Goal: Task Accomplishment & Management: Complete application form

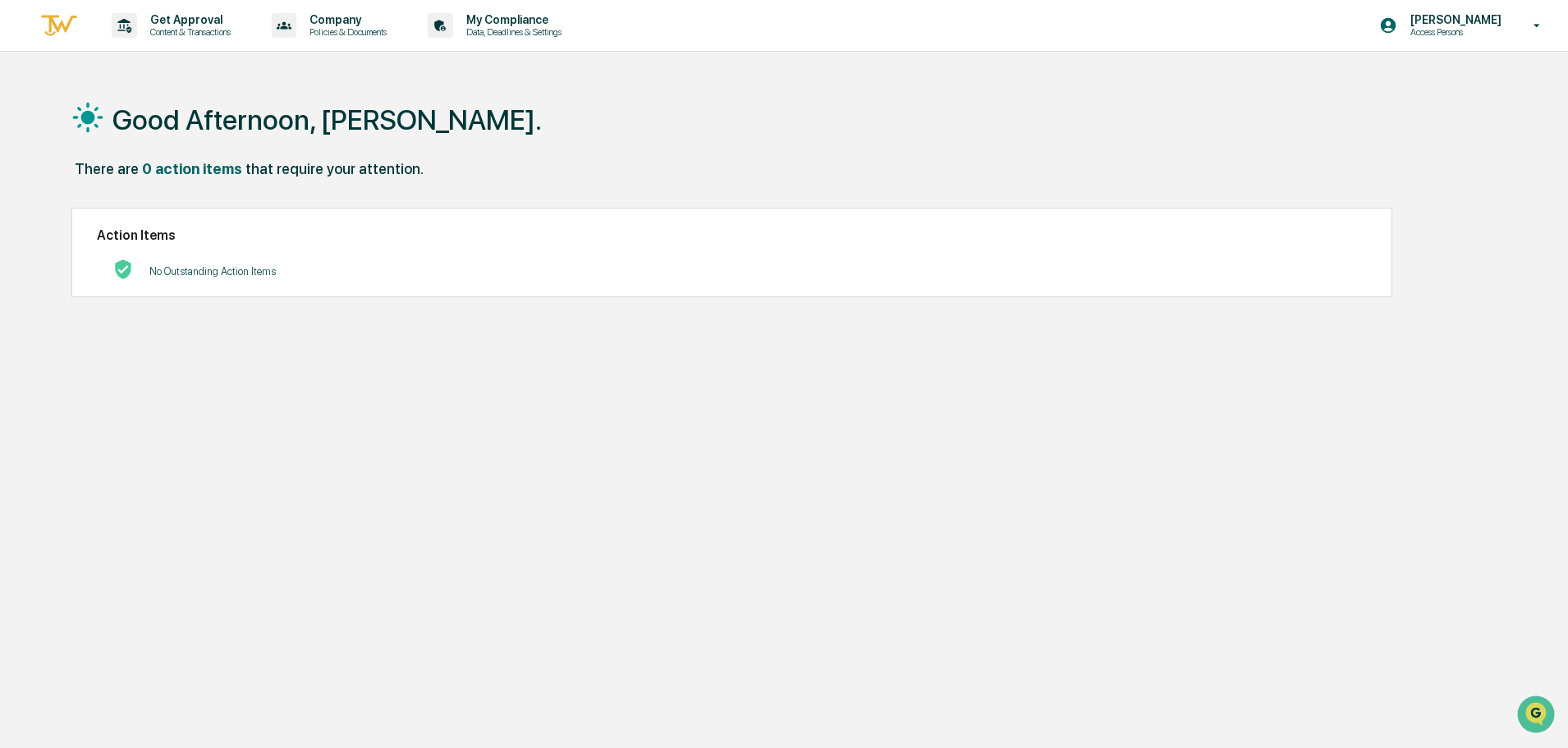
click at [60, 32] on img at bounding box center [59, 26] width 39 height 27
click at [176, 33] on p "Content & Transactions" at bounding box center [187, 32] width 102 height 11
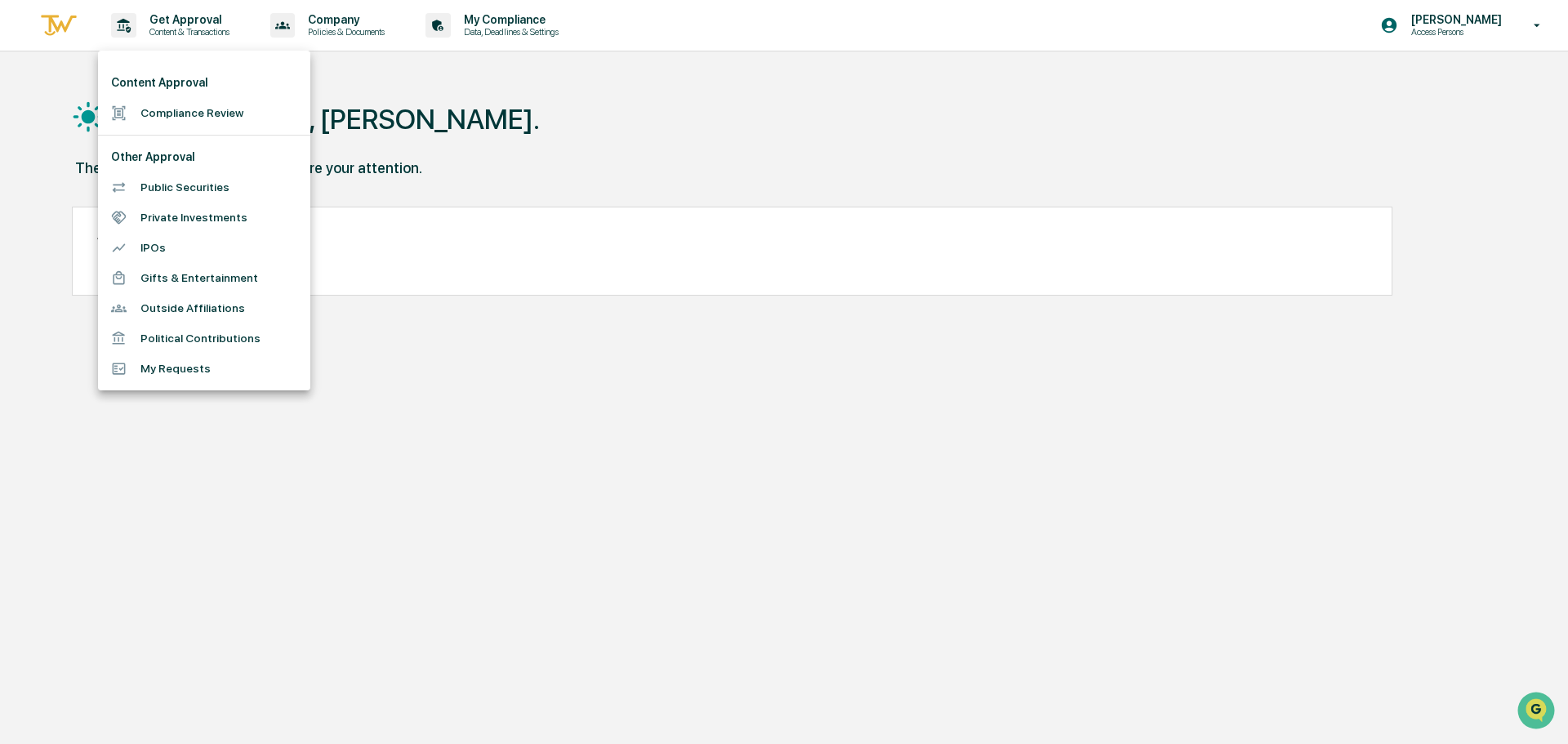
click at [174, 106] on li "Compliance Review" at bounding box center [204, 113] width 213 height 31
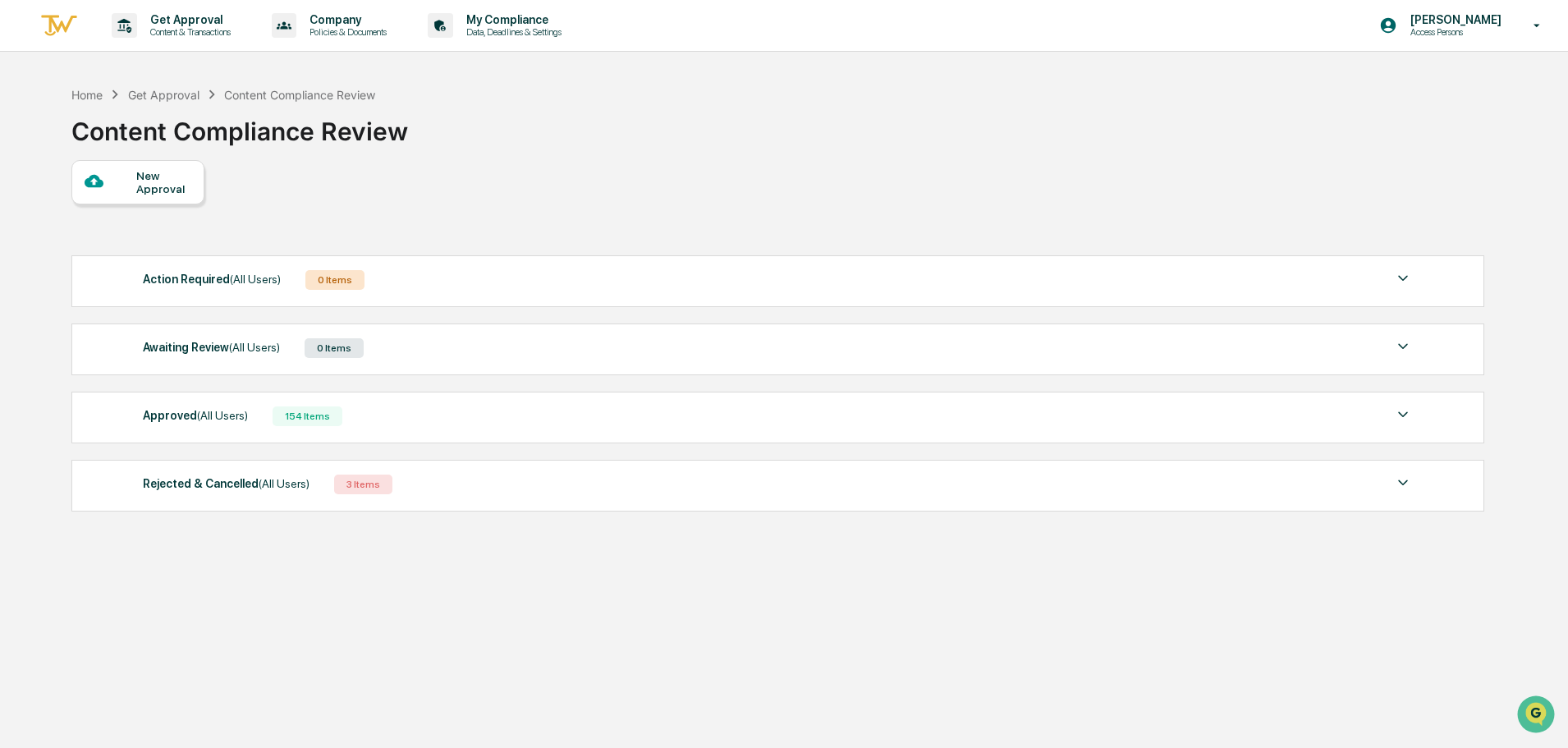
click at [235, 351] on span "(All Users)" at bounding box center [255, 347] width 51 height 13
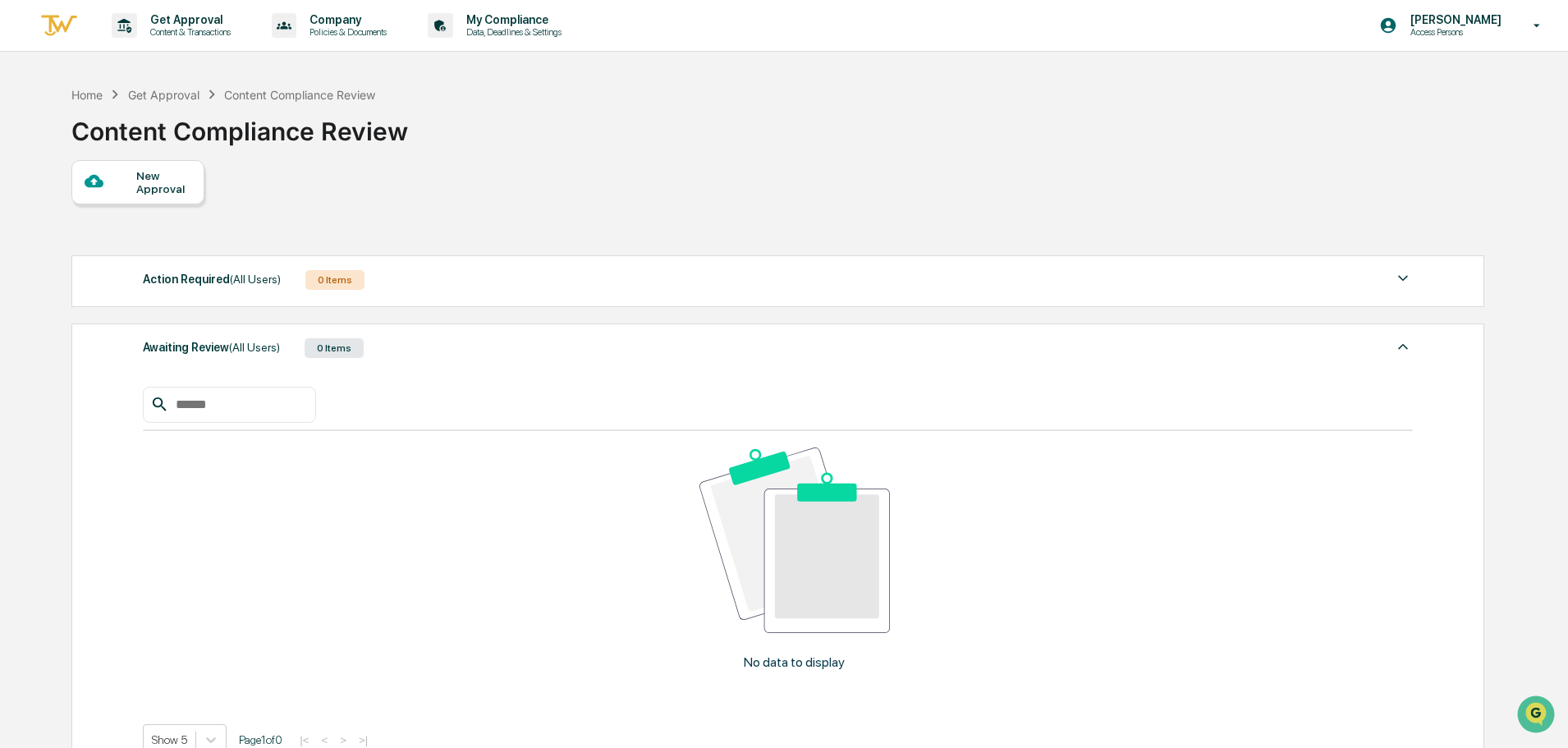
click at [248, 346] on span "(All Users)" at bounding box center [255, 347] width 51 height 13
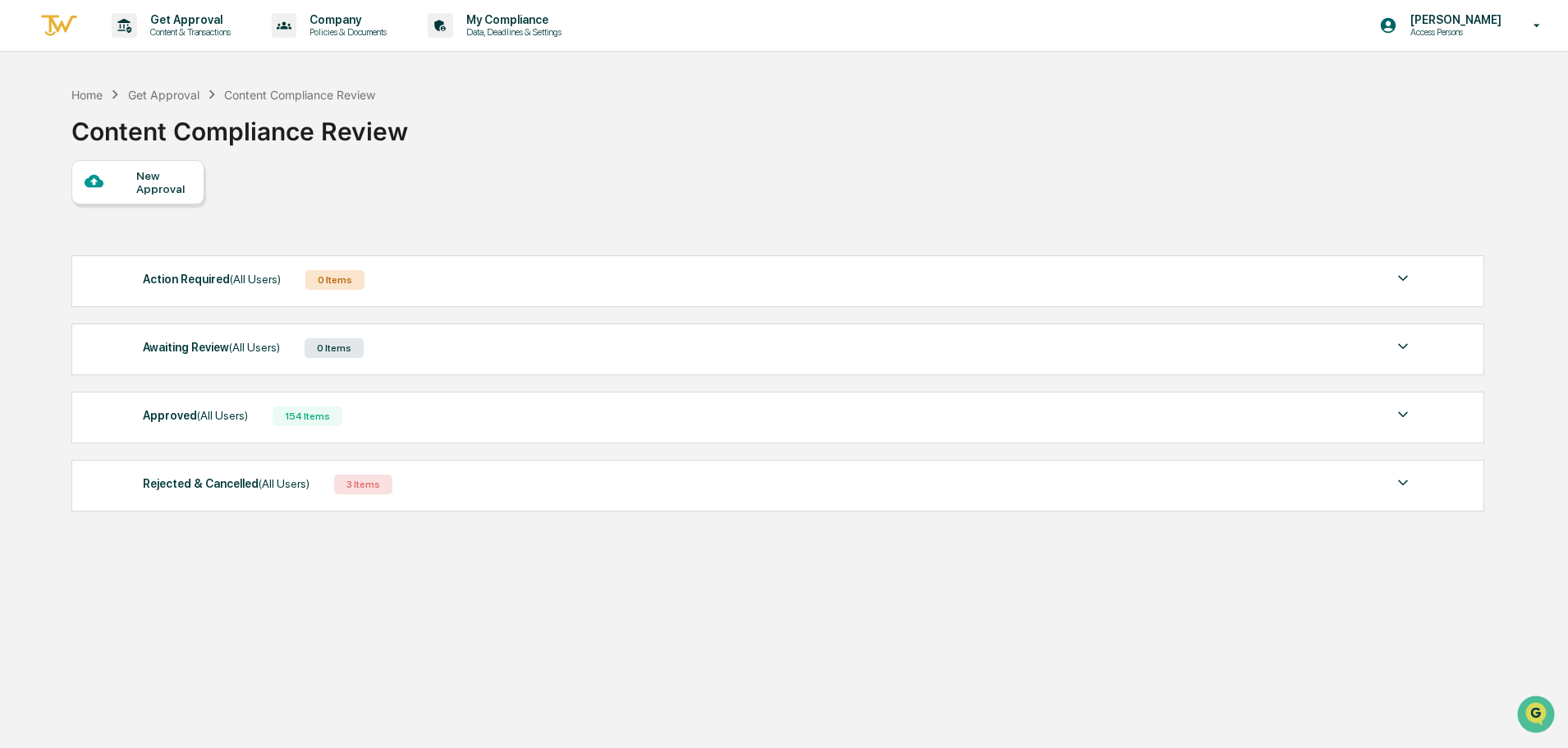
click at [234, 417] on span "(All Users)" at bounding box center [222, 415] width 51 height 13
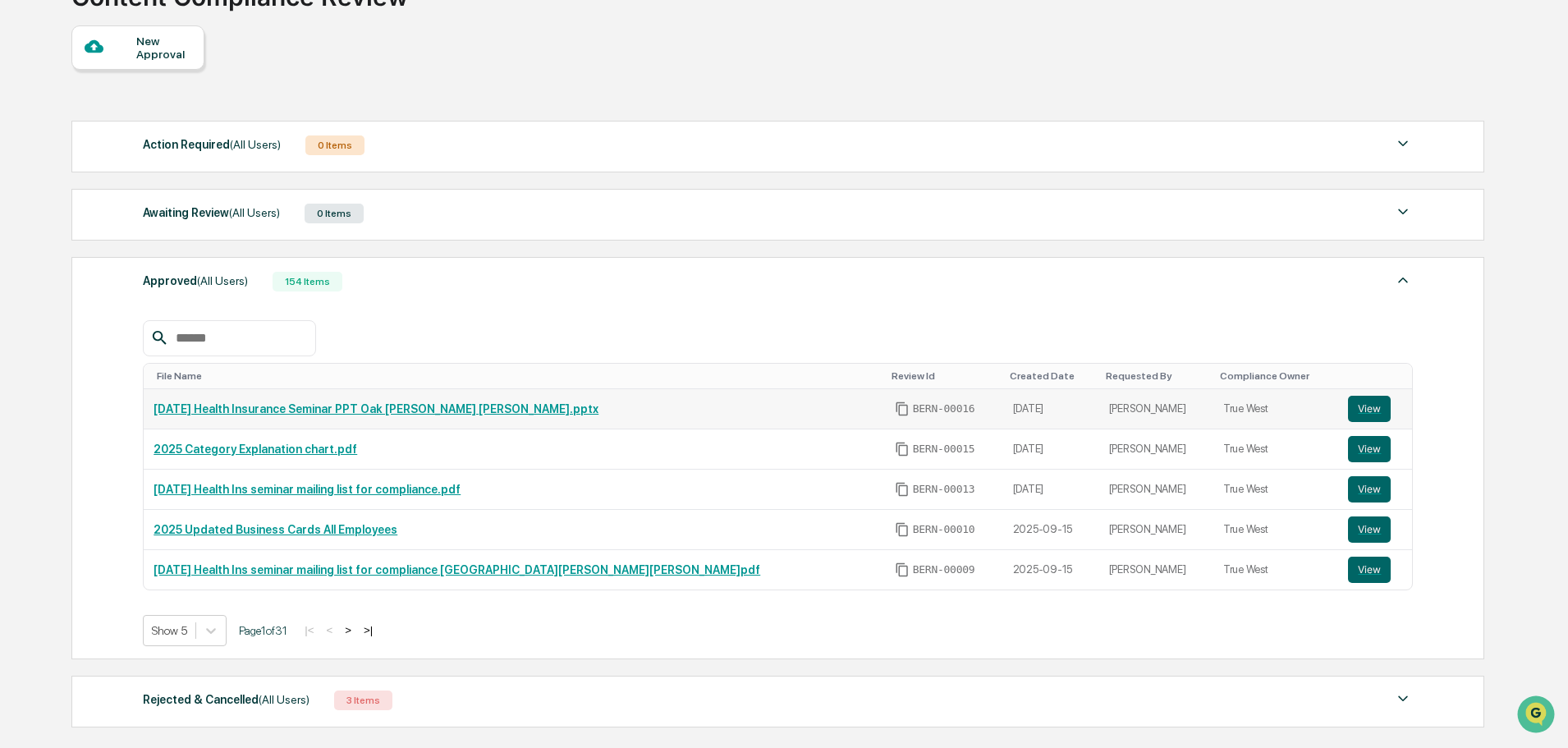
scroll to position [164, 0]
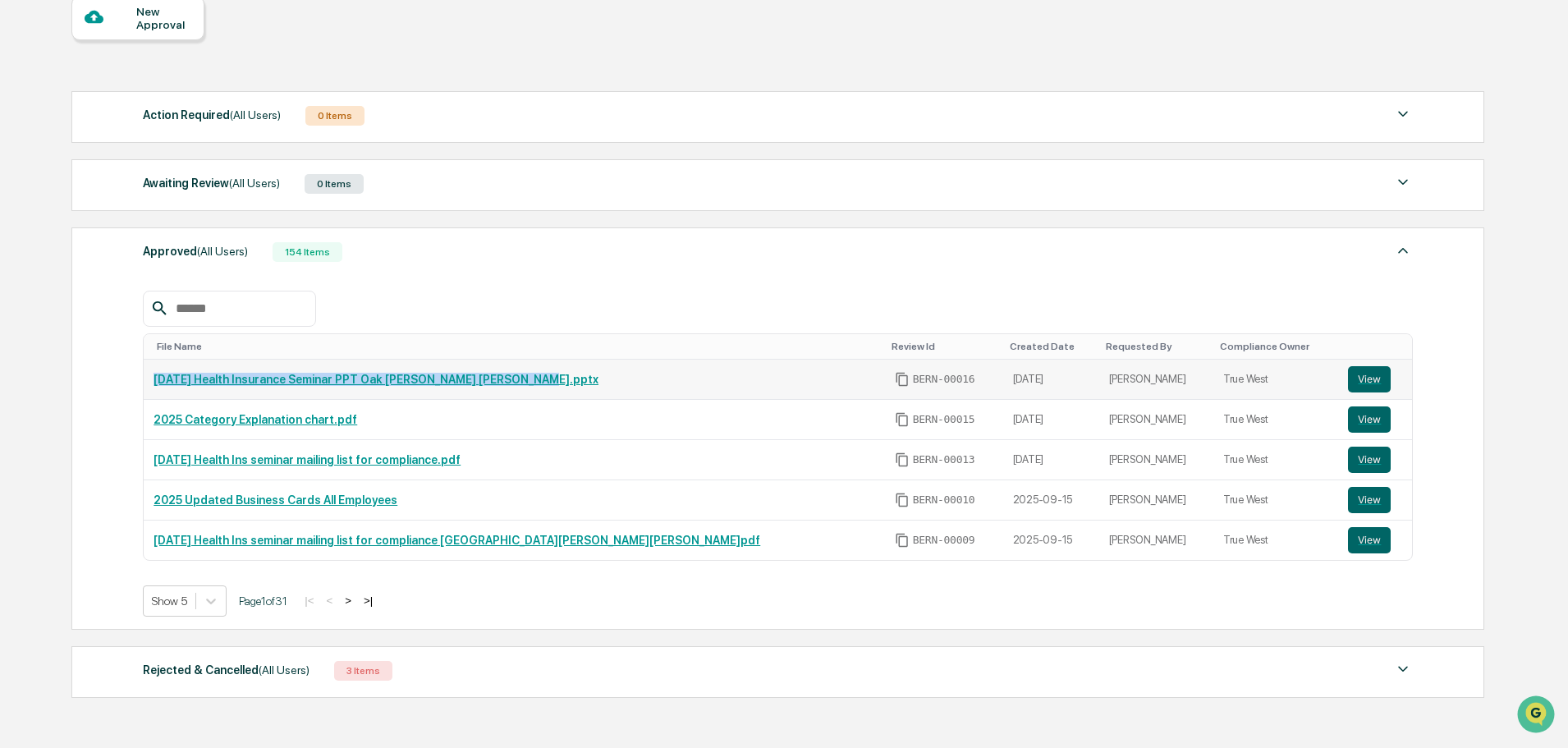
drag, startPoint x: 558, startPoint y: 380, endPoint x: 148, endPoint y: 376, distance: 410.0
click at [148, 376] on td "[DATE] Health Insurance Seminar PPT Oak [PERSON_NAME] [PERSON_NAME].pptx" at bounding box center [514, 379] width 741 height 40
copy link "[DATE] Health Insurance Seminar PPT Oak [PERSON_NAME] [PERSON_NAME].pptx"
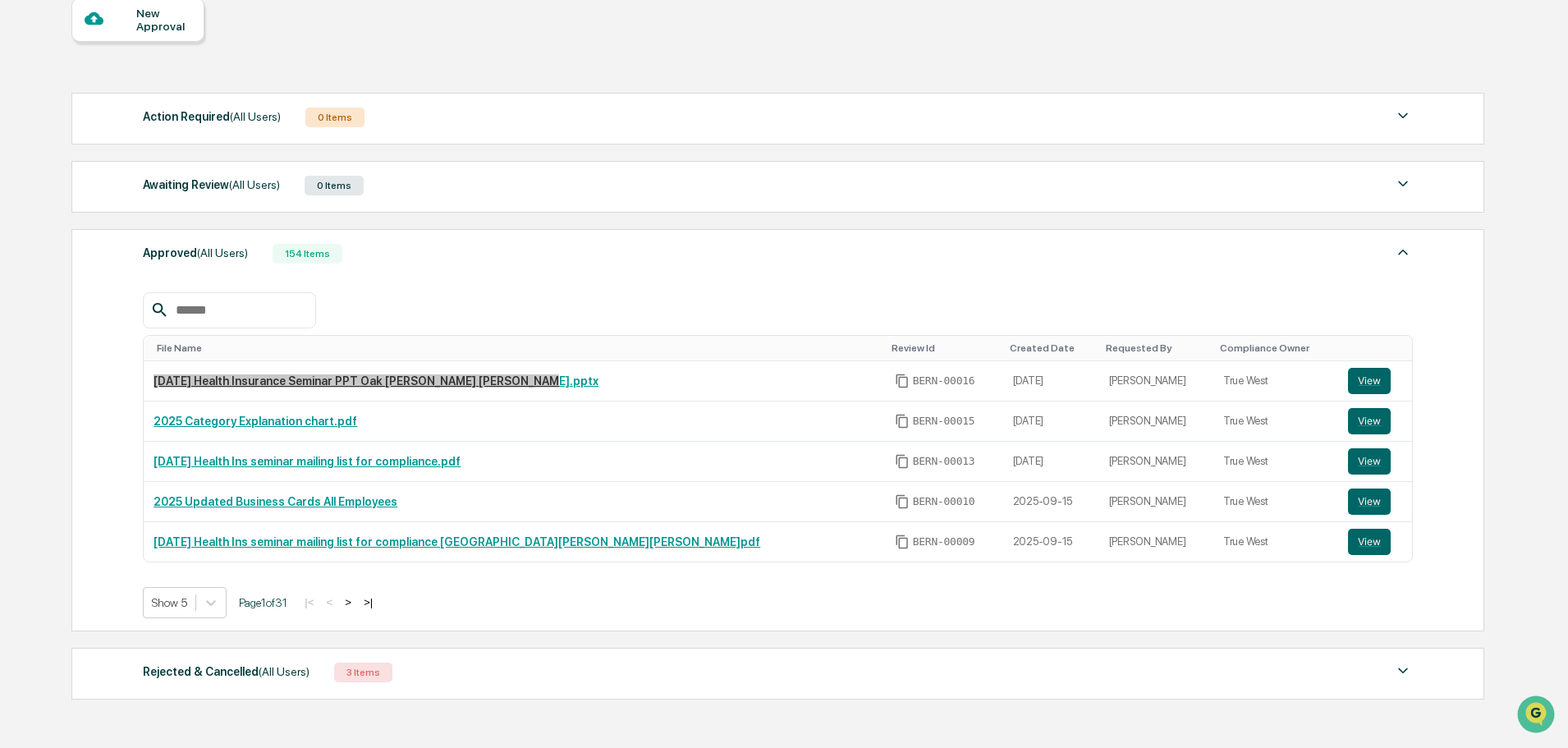
scroll to position [0, 0]
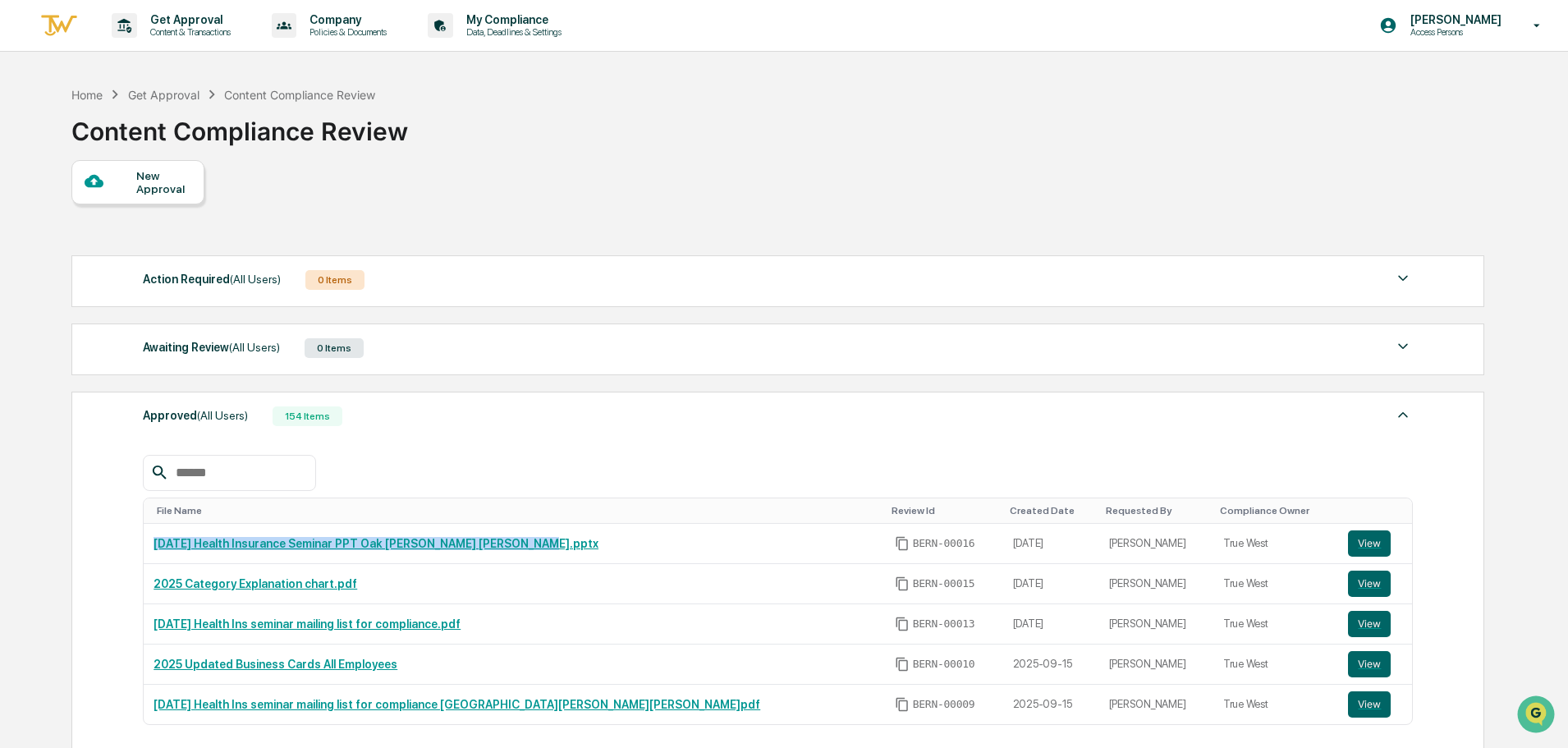
click at [164, 189] on div "New Approval" at bounding box center [163, 182] width 55 height 27
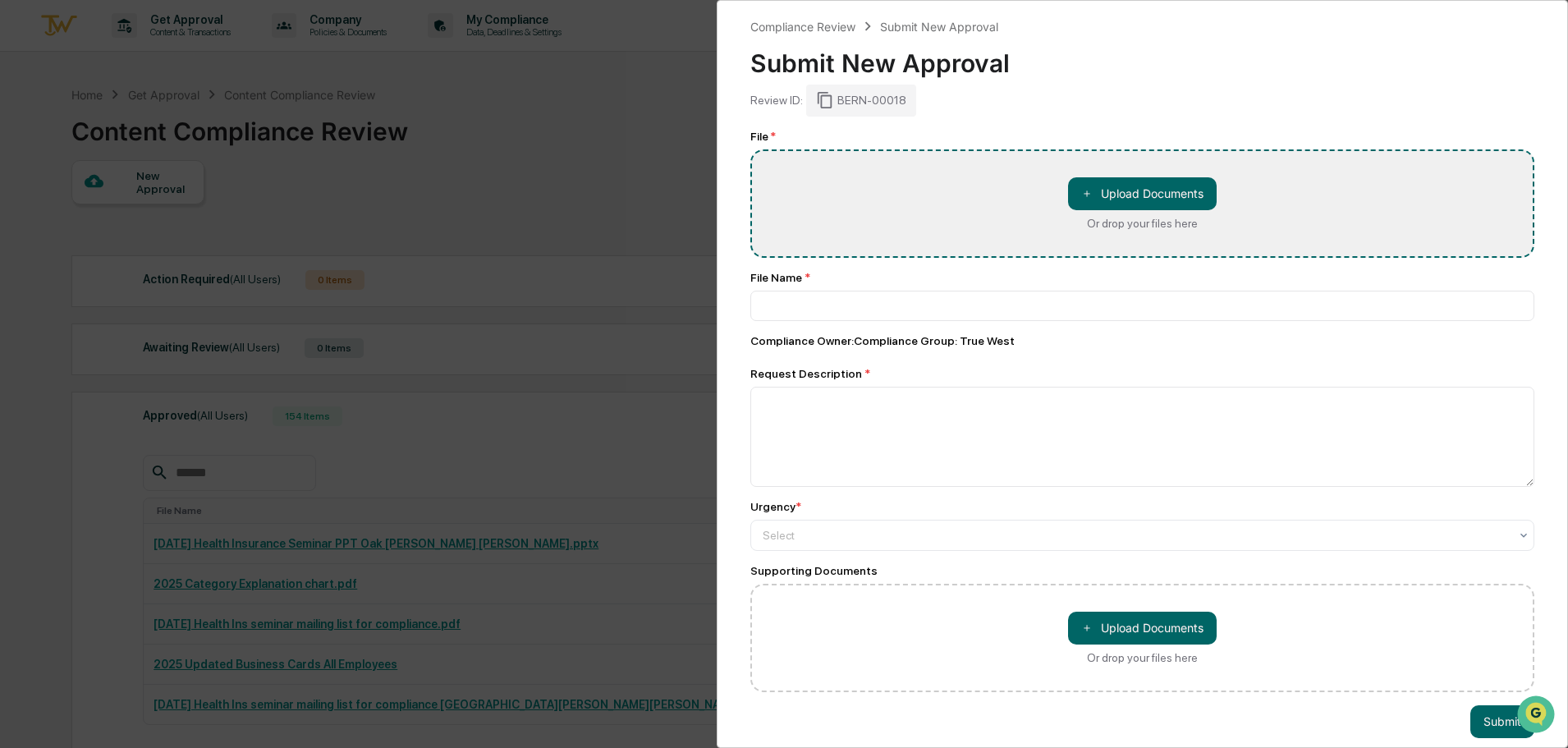
type input "**********"
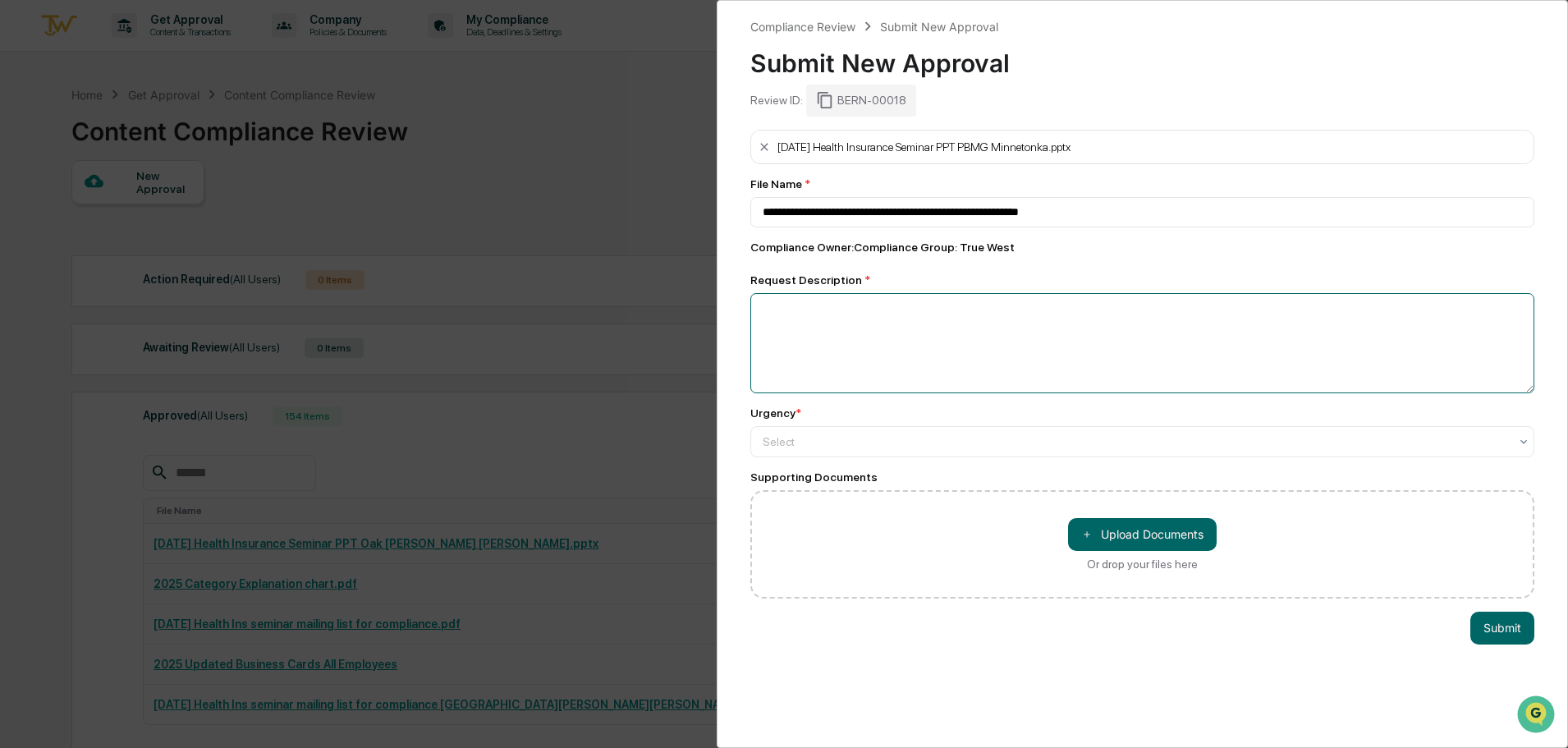
click at [1165, 322] on textarea at bounding box center [1142, 343] width 784 height 100
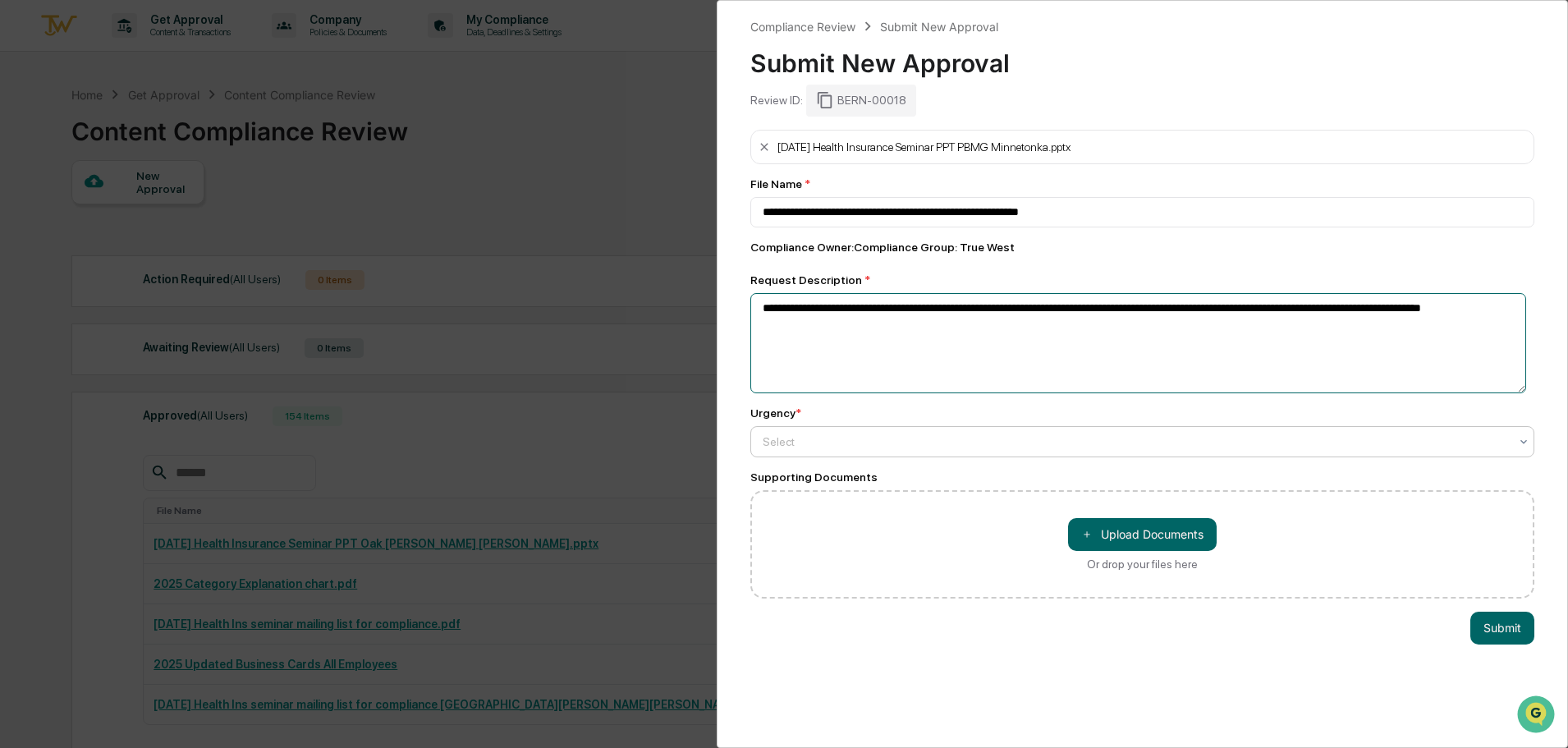
type textarea "**********"
click at [814, 439] on div at bounding box center [1136, 442] width 746 height 16
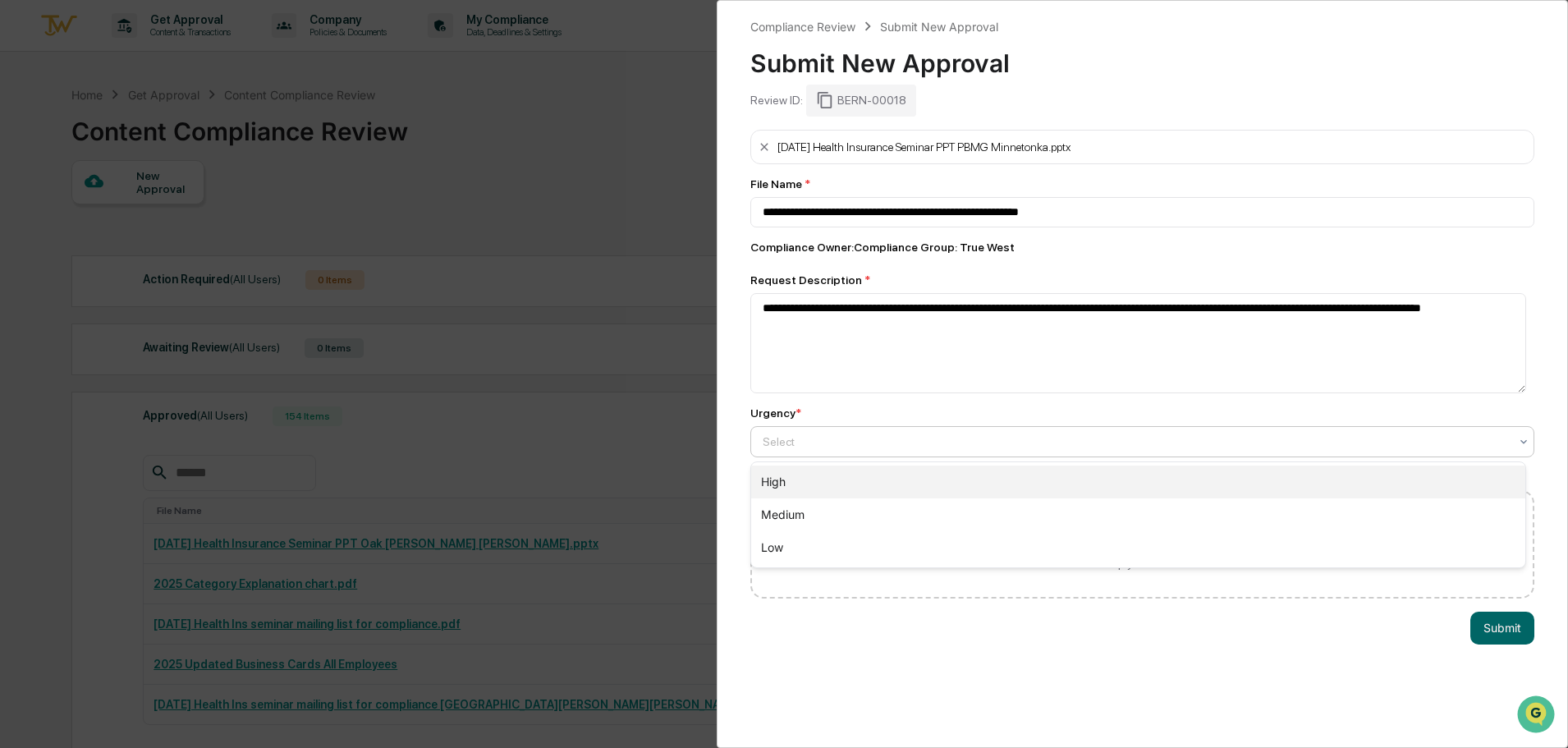
click at [793, 481] on div "High" at bounding box center [1138, 482] width 774 height 33
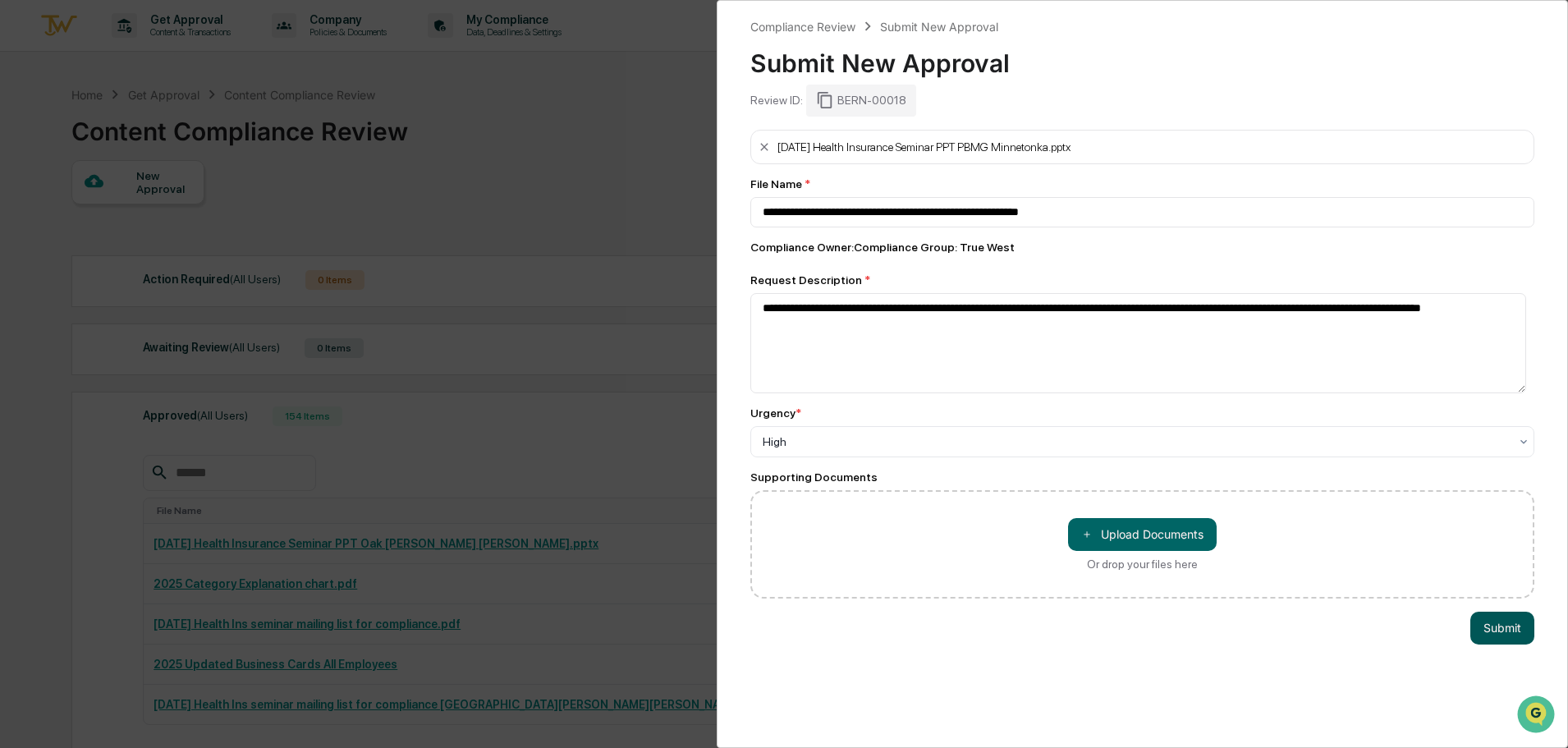
click at [1494, 632] on button "Submit" at bounding box center [1502, 628] width 64 height 33
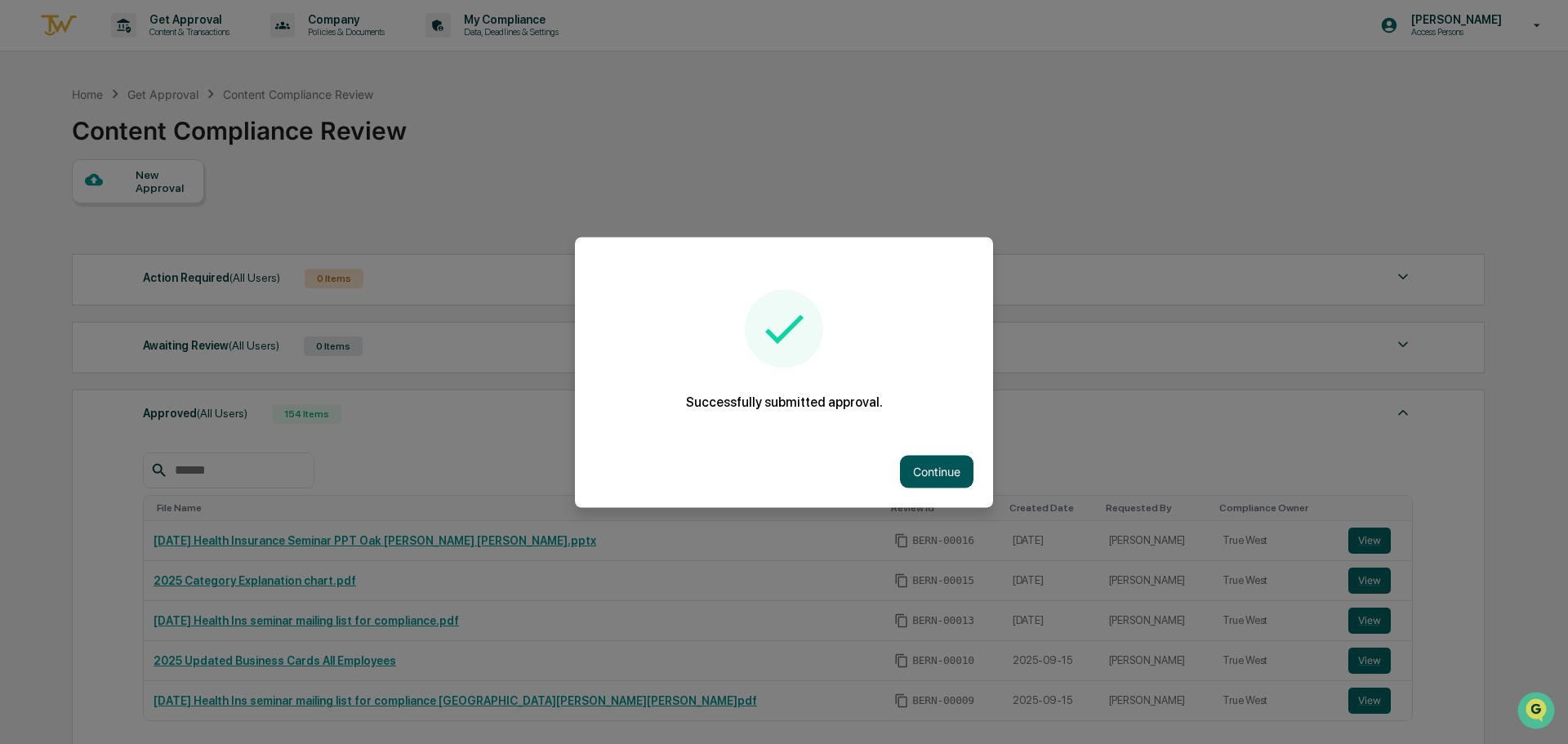
click at [944, 469] on button "Continue" at bounding box center [937, 472] width 73 height 32
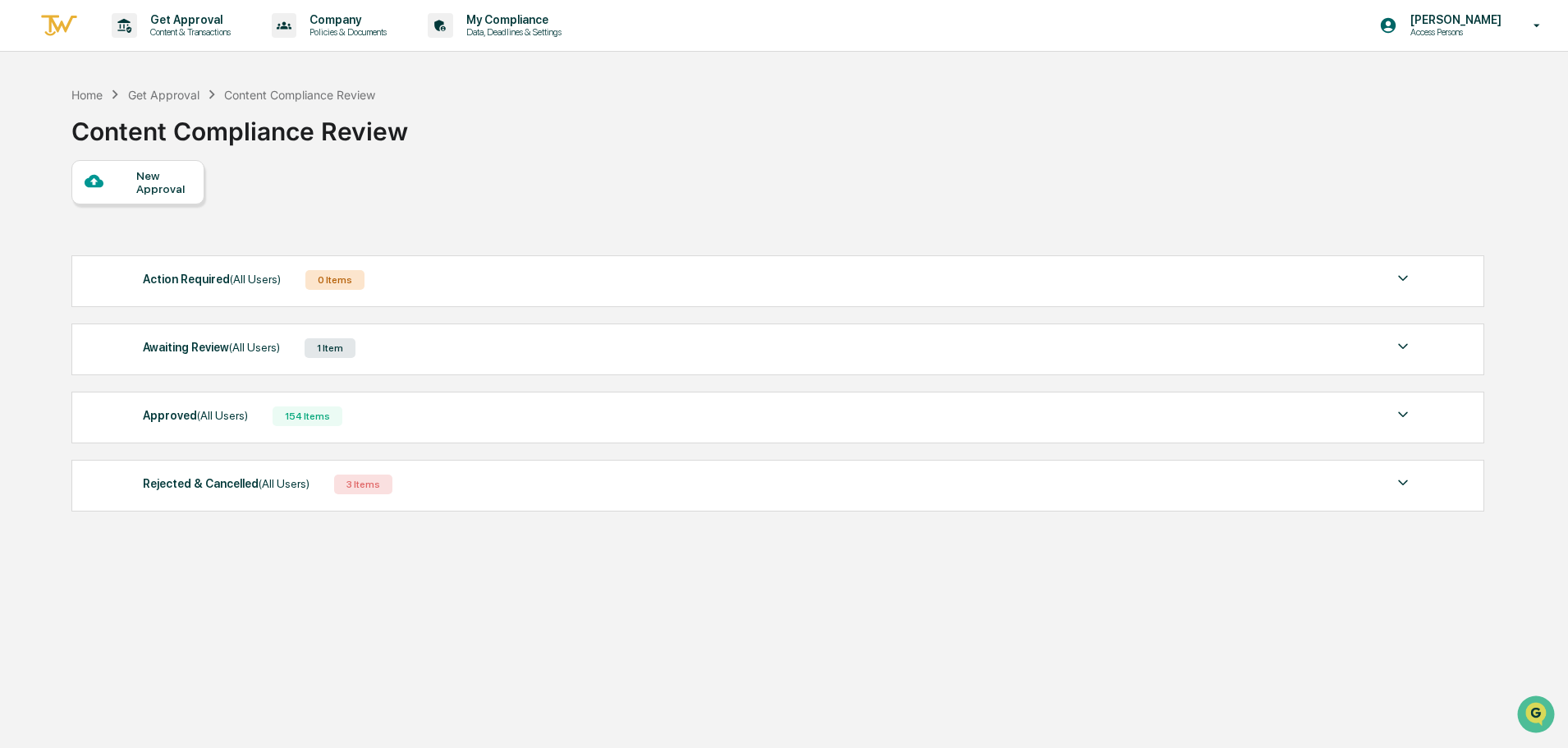
click at [214, 346] on div "Awaiting Review (All Users)" at bounding box center [211, 347] width 137 height 21
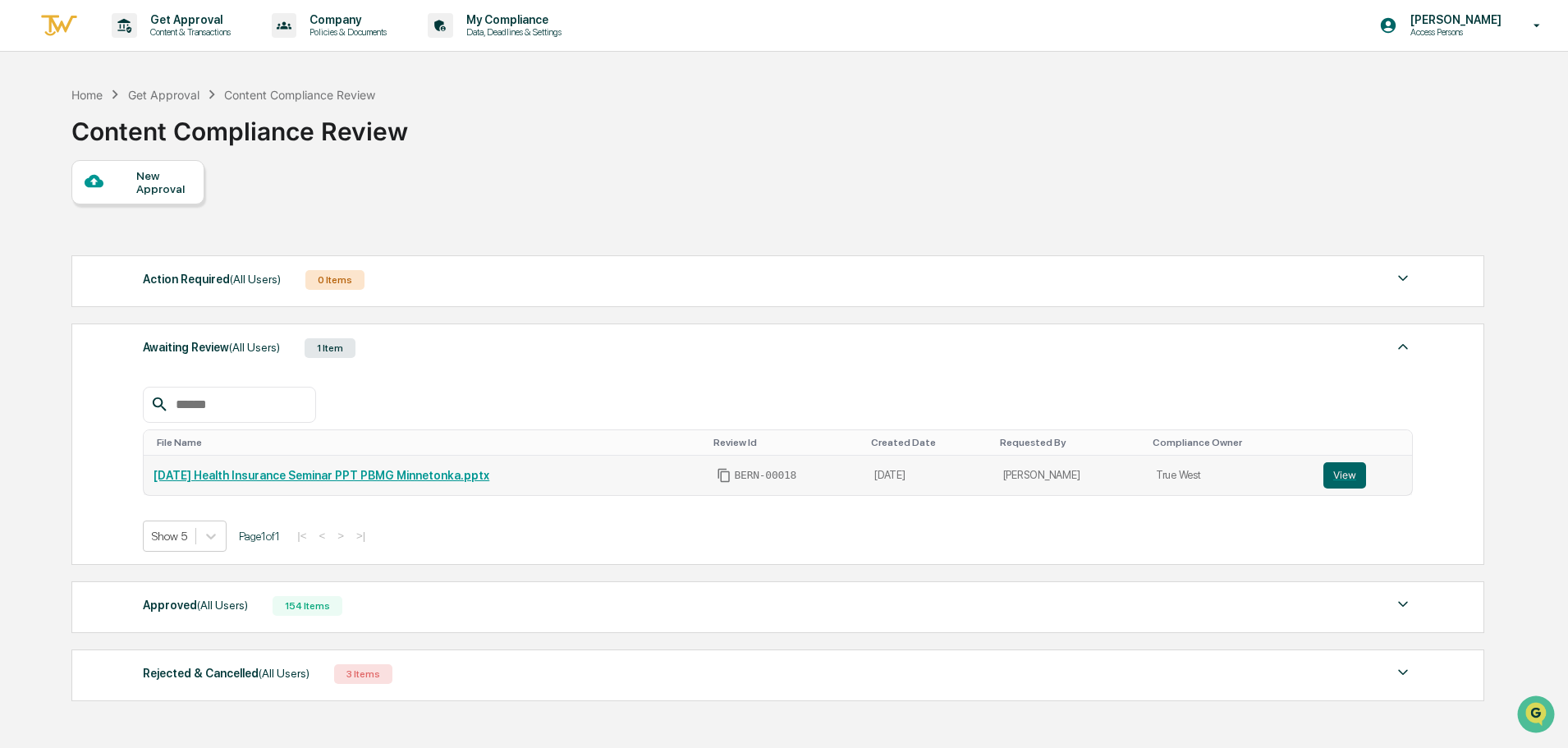
drag, startPoint x: 535, startPoint y: 477, endPoint x: 154, endPoint y: 485, distance: 381.1
click at [154, 485] on td "[DATE] Health Insurance Seminar PPT PBMG Minnetonka.pptx" at bounding box center [424, 476] width 562 height 39
copy link "[DATE] Health Insurance Seminar PPT PBMG Minnetonka.pptx"
click at [159, 188] on div "New Approval" at bounding box center [163, 182] width 55 height 27
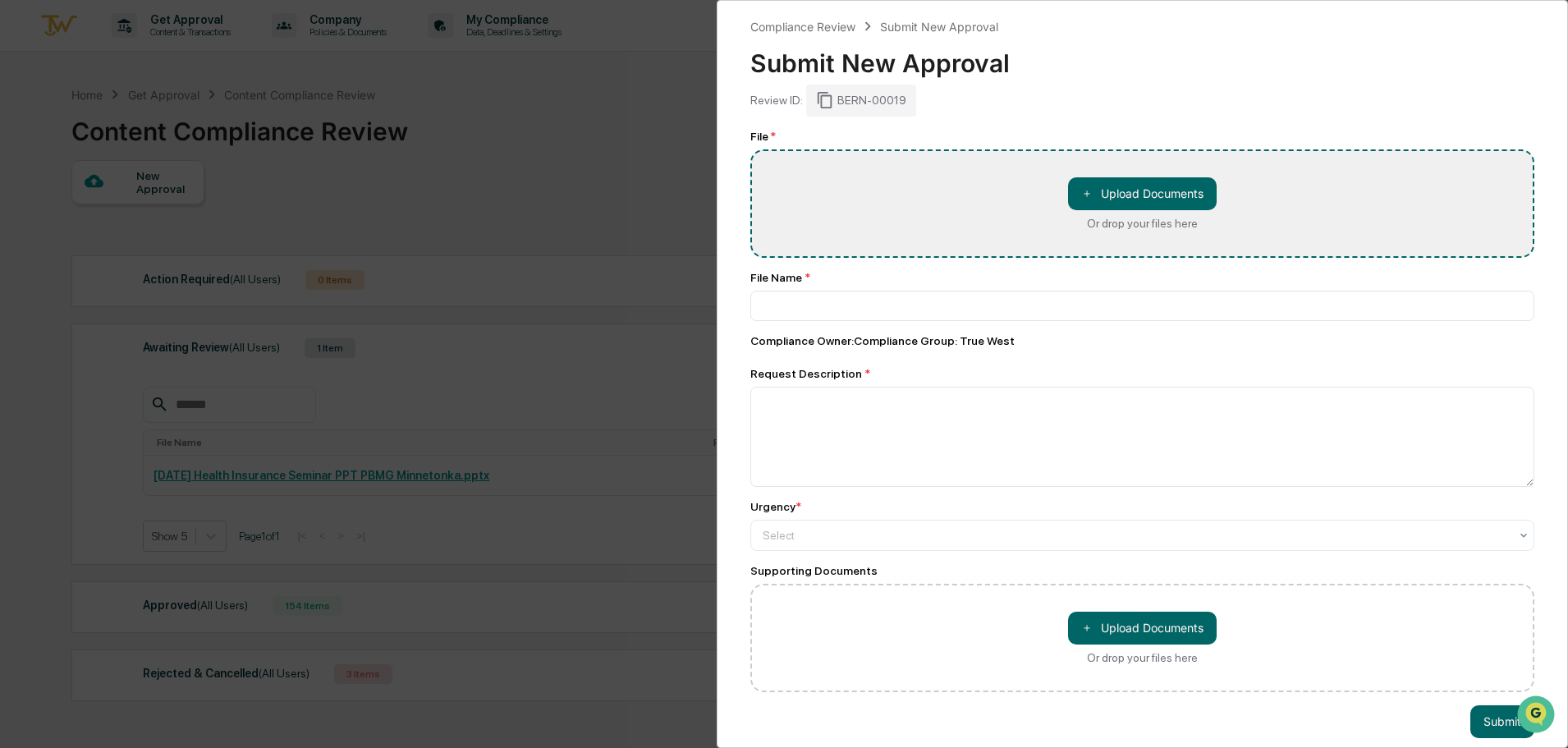
type input "**********"
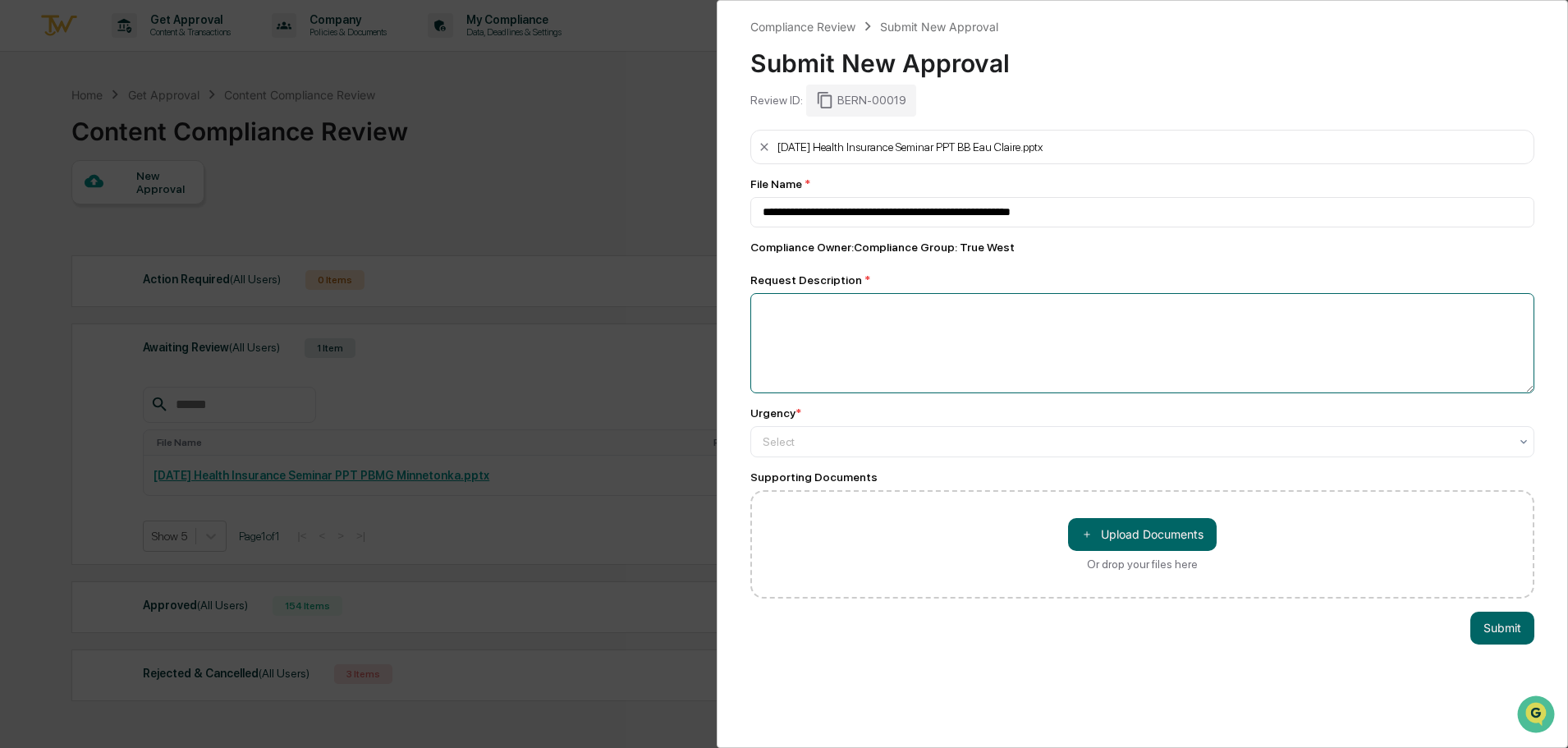
click at [826, 309] on textarea at bounding box center [1142, 343] width 784 height 100
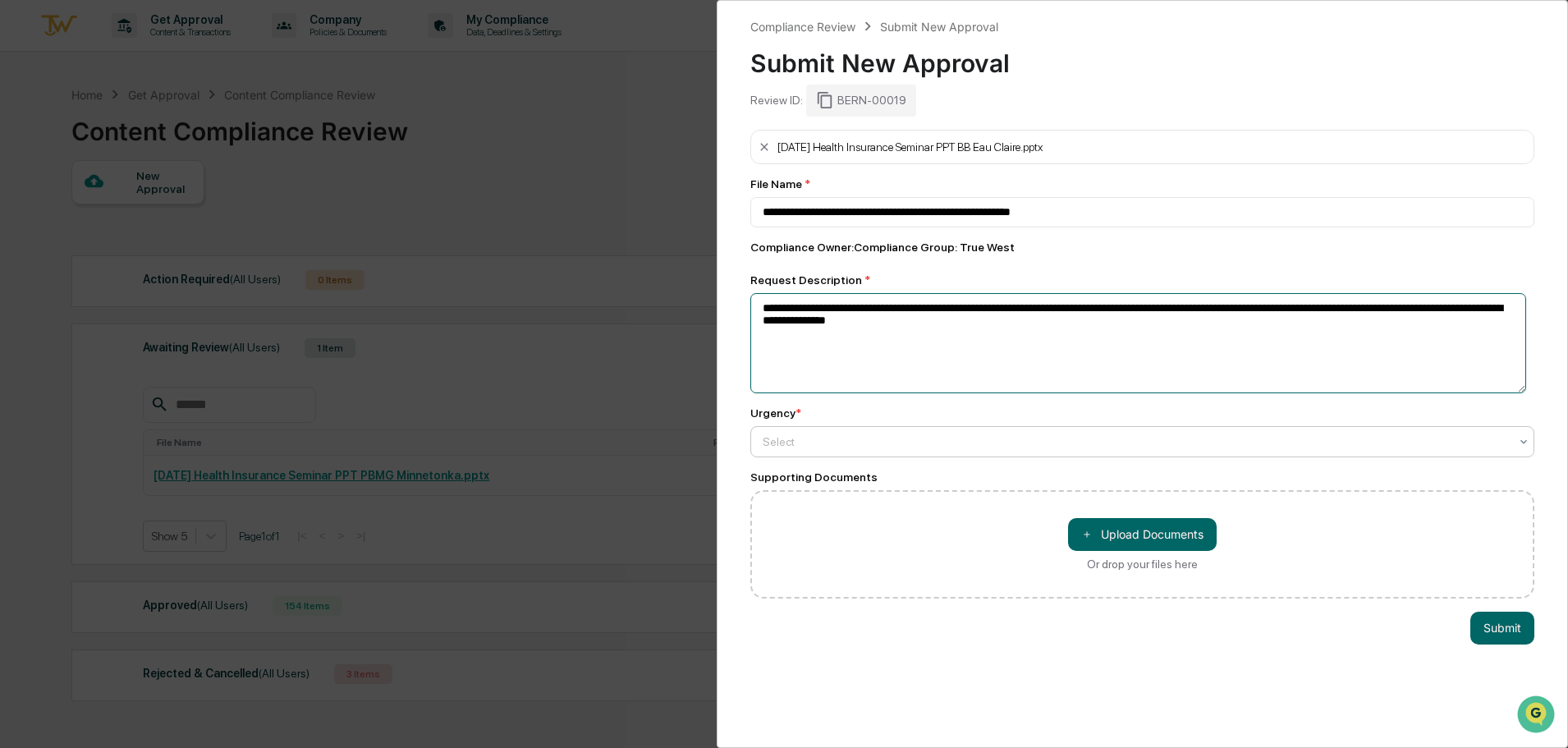
type textarea "**********"
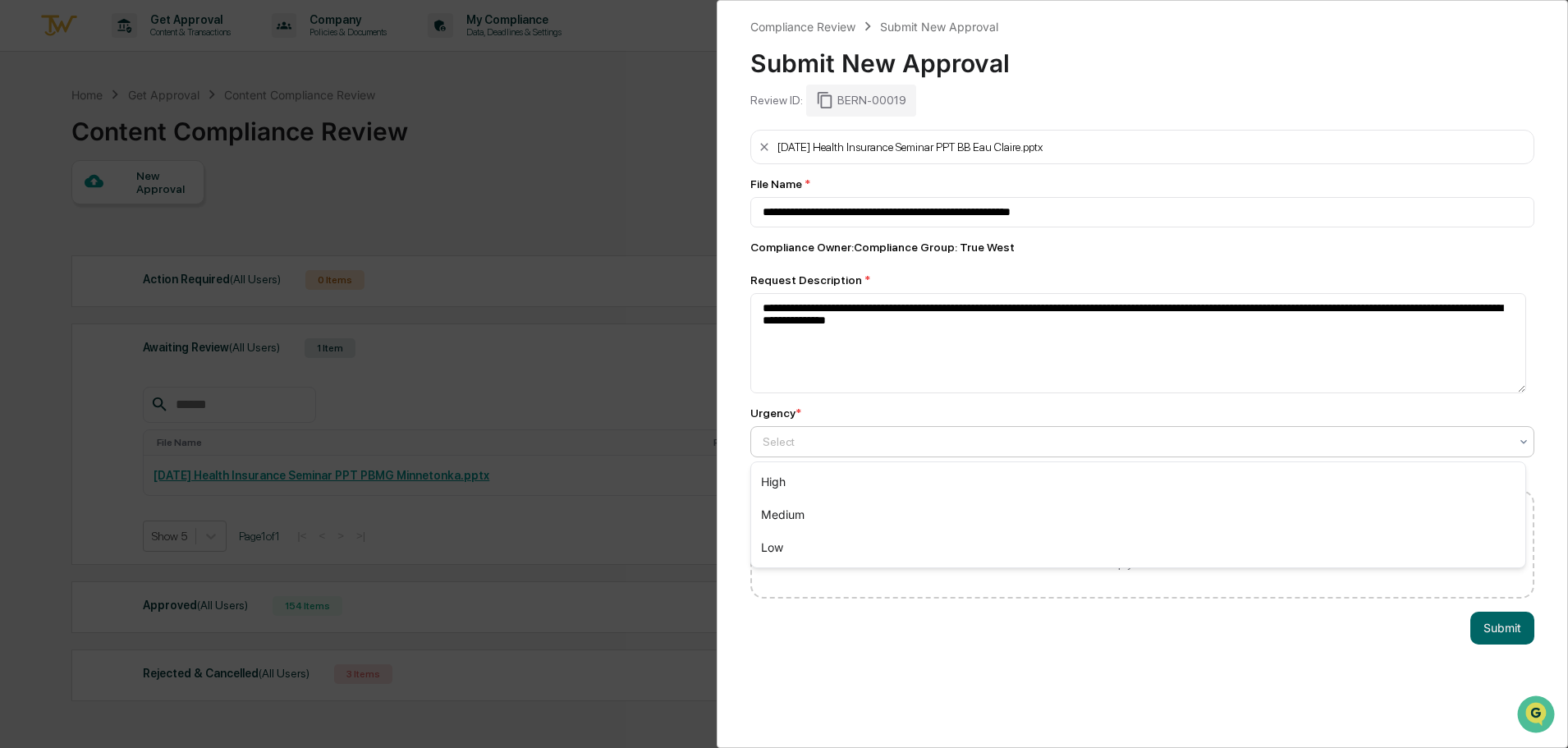
click at [849, 451] on div "Select" at bounding box center [1136, 442] width 763 height 23
click at [827, 476] on div "High" at bounding box center [1138, 482] width 774 height 33
click at [1487, 631] on button "Submit" at bounding box center [1502, 628] width 64 height 33
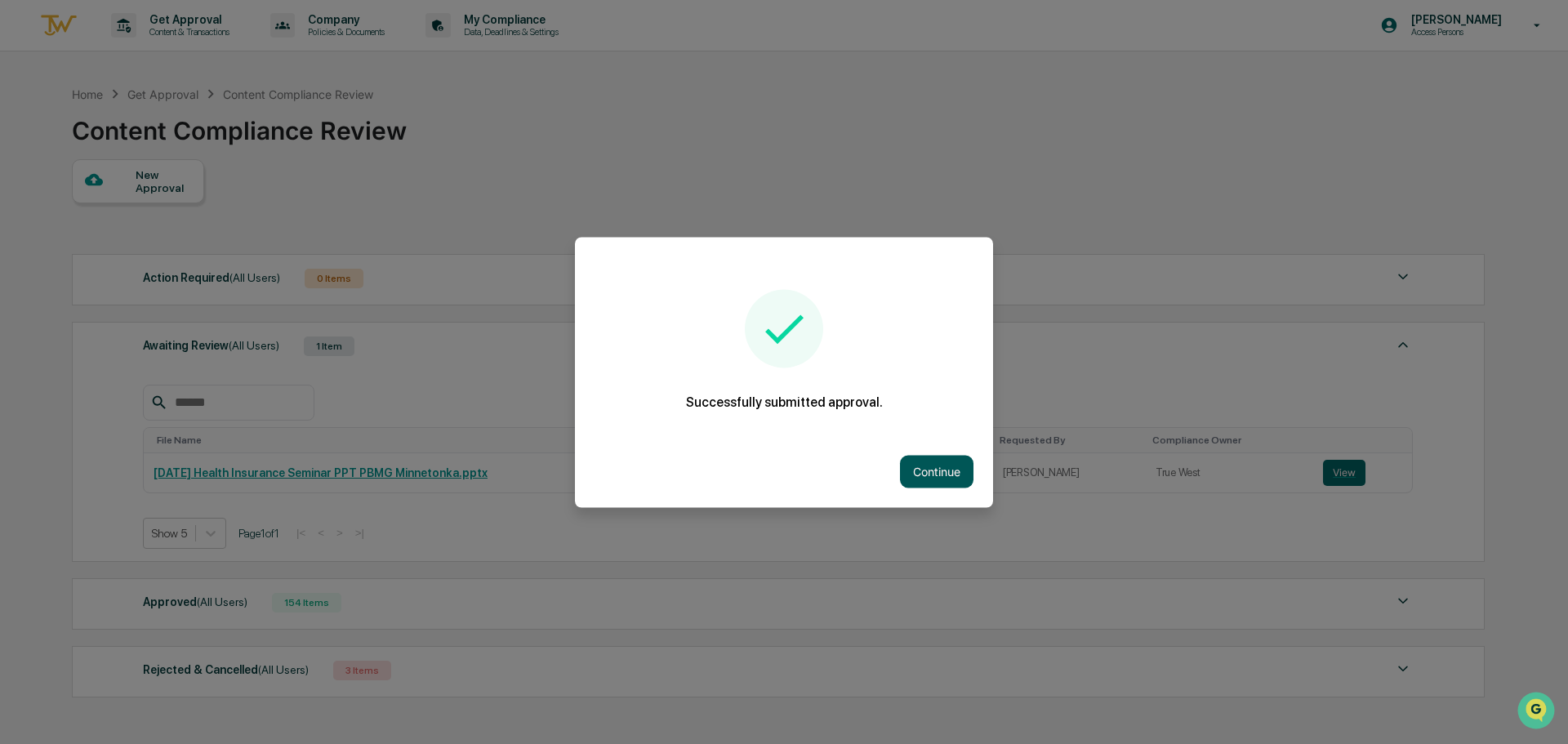
click at [925, 469] on button "Continue" at bounding box center [937, 472] width 73 height 32
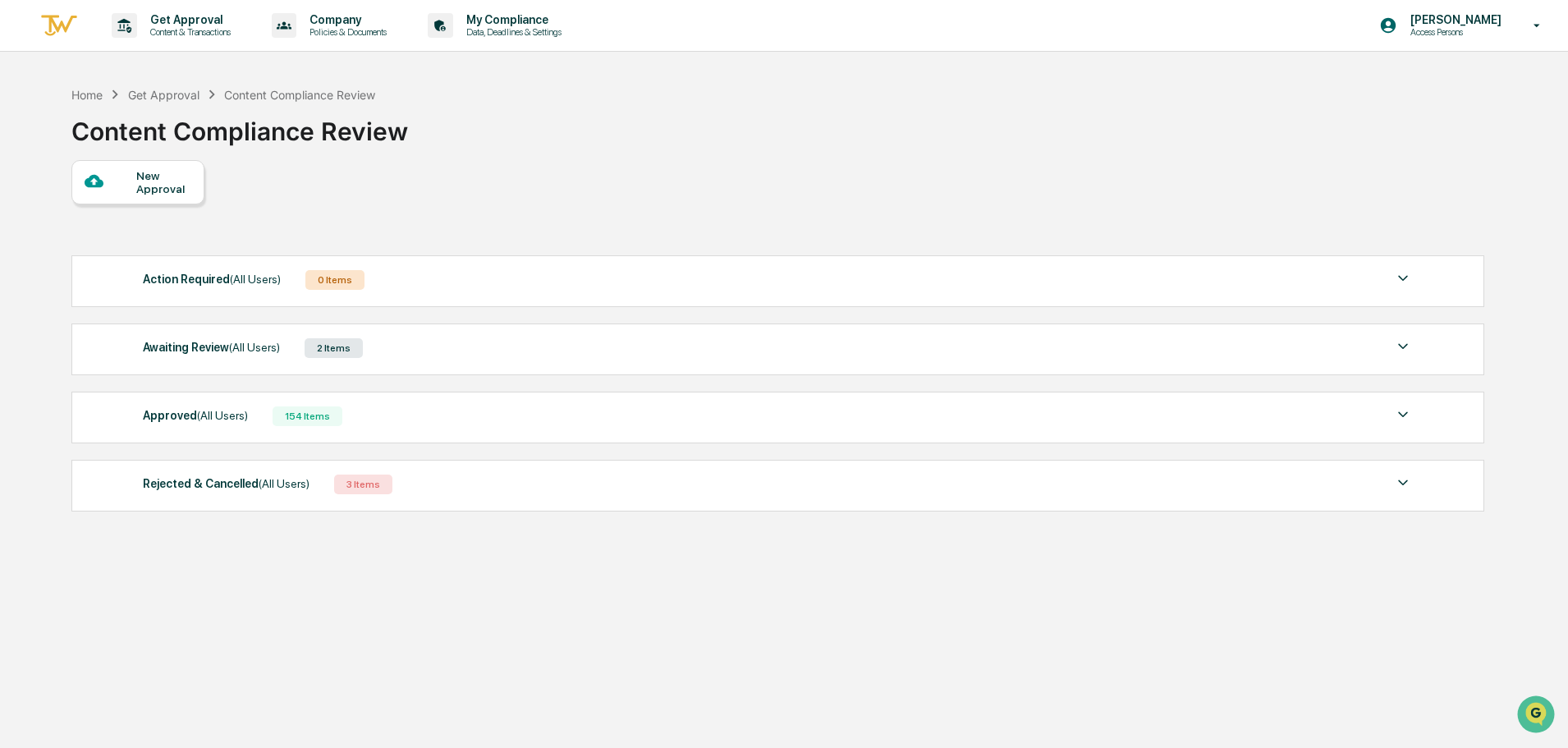
click at [204, 351] on div "Awaiting Review (All Users)" at bounding box center [211, 347] width 137 height 21
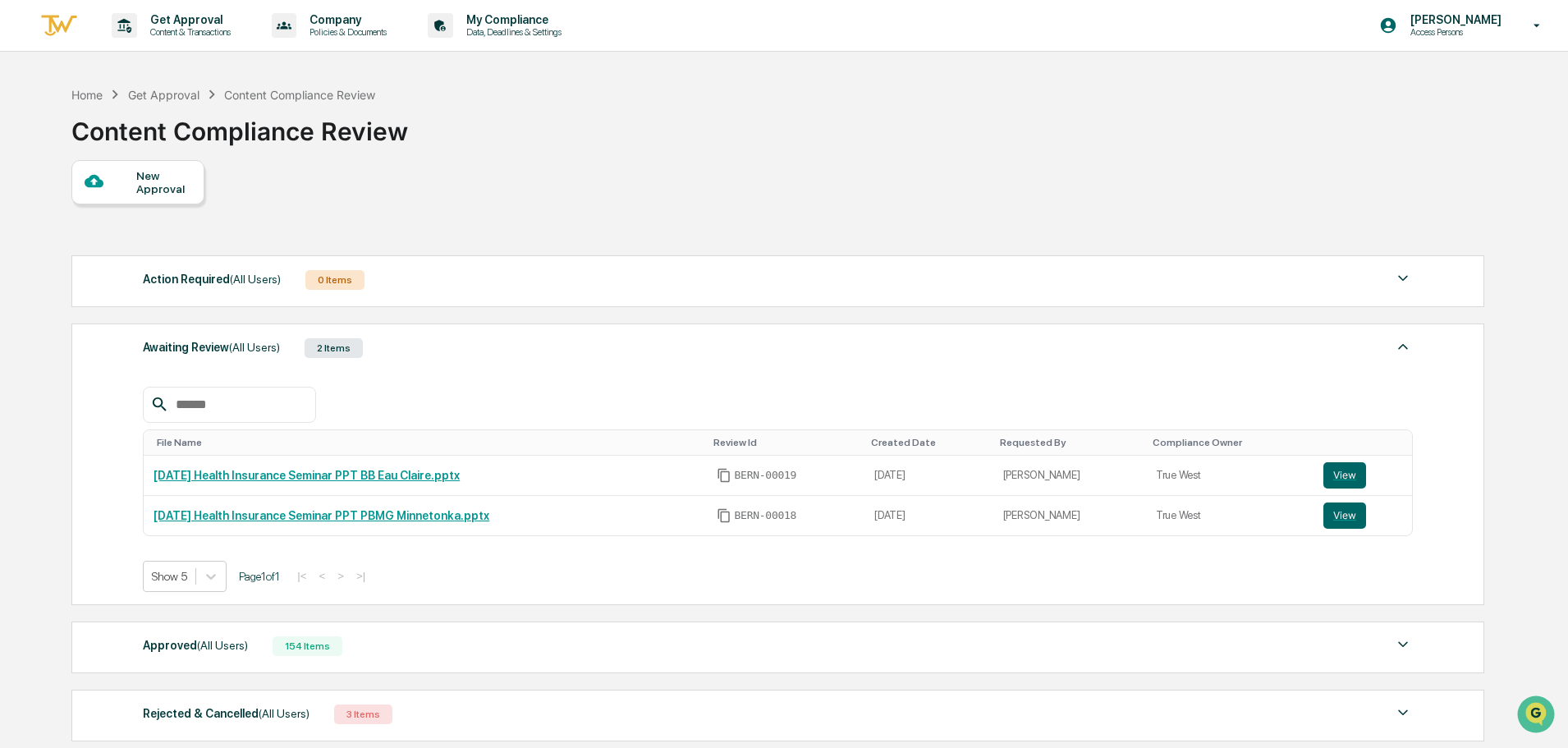
drag, startPoint x: 548, startPoint y: 513, endPoint x: 564, endPoint y: 434, distance: 80.6
click at [564, 434] on table "File Name Review Id Created Date Requested By Compliance Owner [DATE] Health In…" at bounding box center [778, 483] width 1270 height 107
click at [514, 409] on div at bounding box center [778, 405] width 1270 height 36
drag, startPoint x: 453, startPoint y: 487, endPoint x: 140, endPoint y: 481, distance: 313.1
click at [145, 485] on td "[DATE] Health Insurance Seminar PPT BB Eau Claire.pptx" at bounding box center [424, 476] width 562 height 40
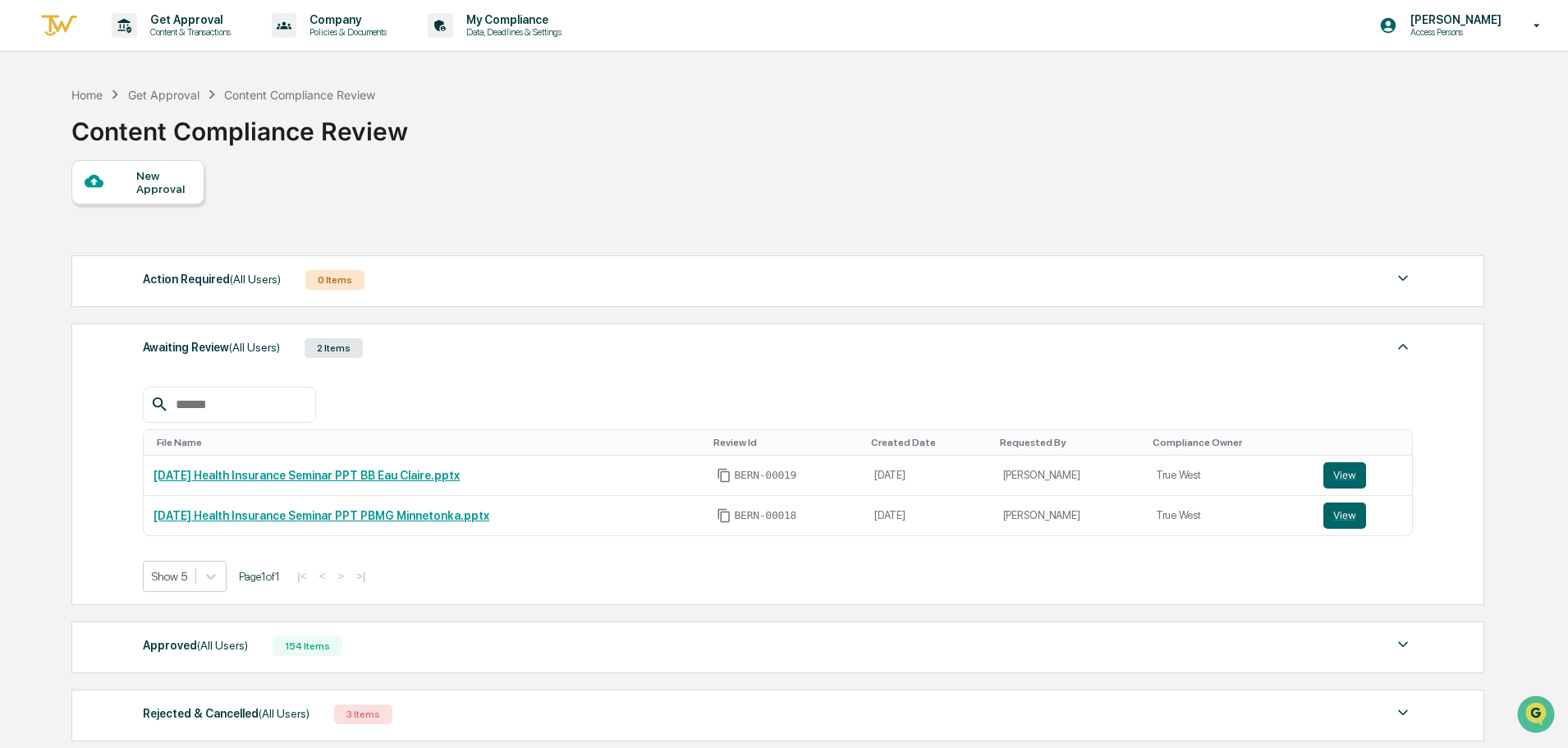
copy link "[DATE] Health Insurance Seminar PPT BB Eau Claire.pptx"
click at [492, 436] on th "File Name" at bounding box center [424, 443] width 562 height 26
drag, startPoint x: 499, startPoint y: 480, endPoint x: 154, endPoint y: 481, distance: 345.0
click at [154, 481] on div "[DATE] Health Insurance Seminar PPT BB Eau Claire.pptx" at bounding box center [424, 475] width 542 height 13
copy link "[DATE] Health Insurance Seminar PPT BB Eau Claire.pptx"
